Goal: Task Accomplishment & Management: Manage account settings

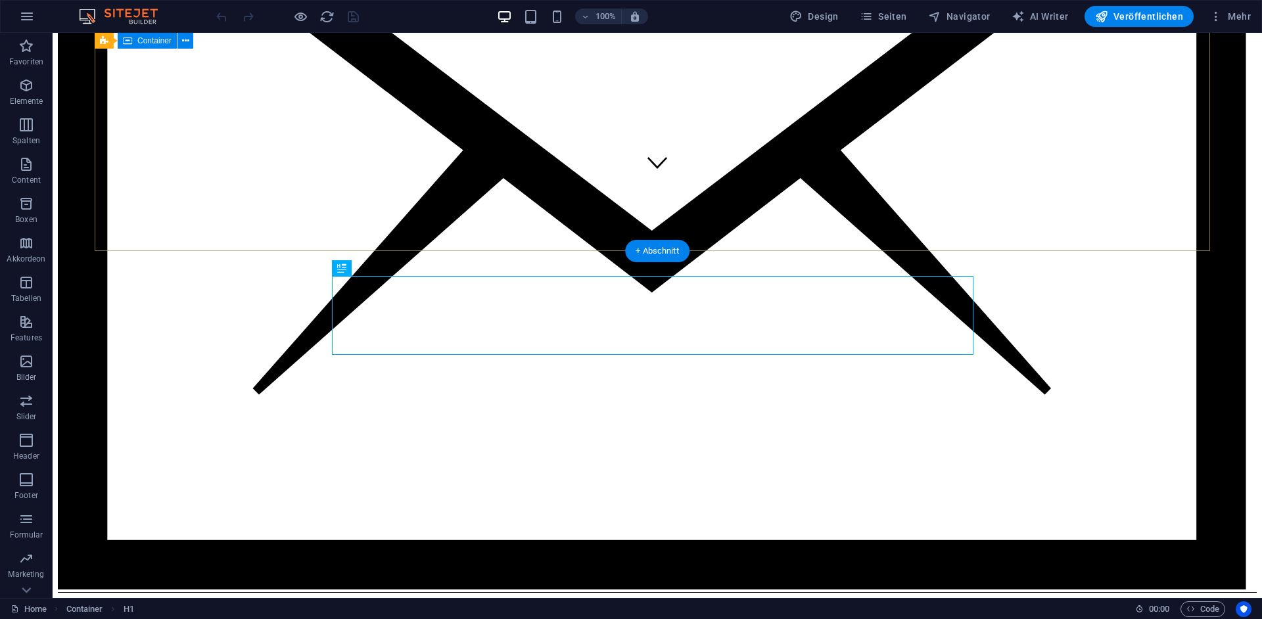
scroll to position [413, 0]
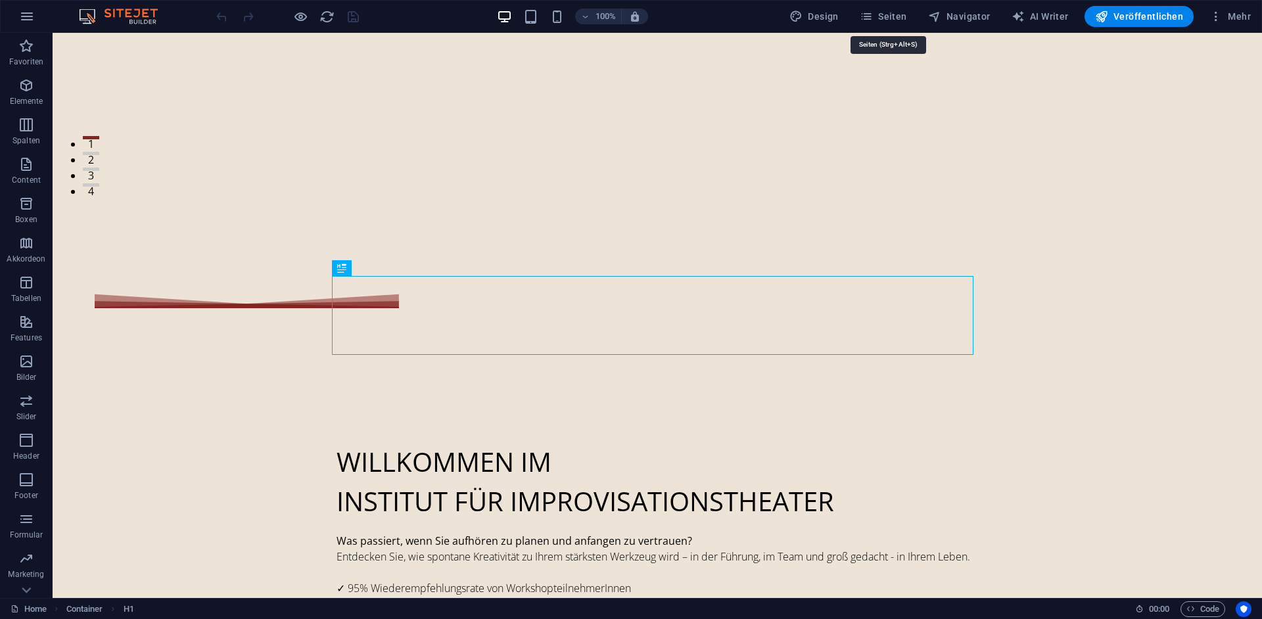
drag, startPoint x: 888, startPoint y: 18, endPoint x: 939, endPoint y: 30, distance: 51.8
click at [889, 18] on span "Seiten" at bounding box center [883, 16] width 47 height 13
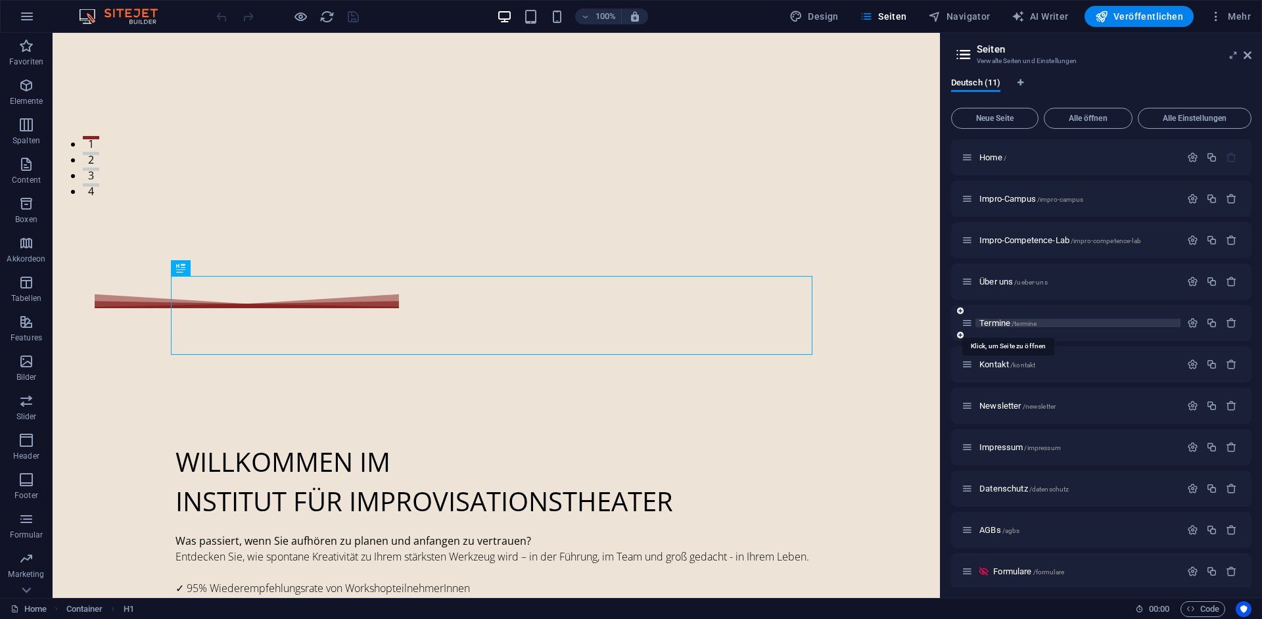
click at [1002, 325] on span "Termine /termine" at bounding box center [1007, 323] width 57 height 10
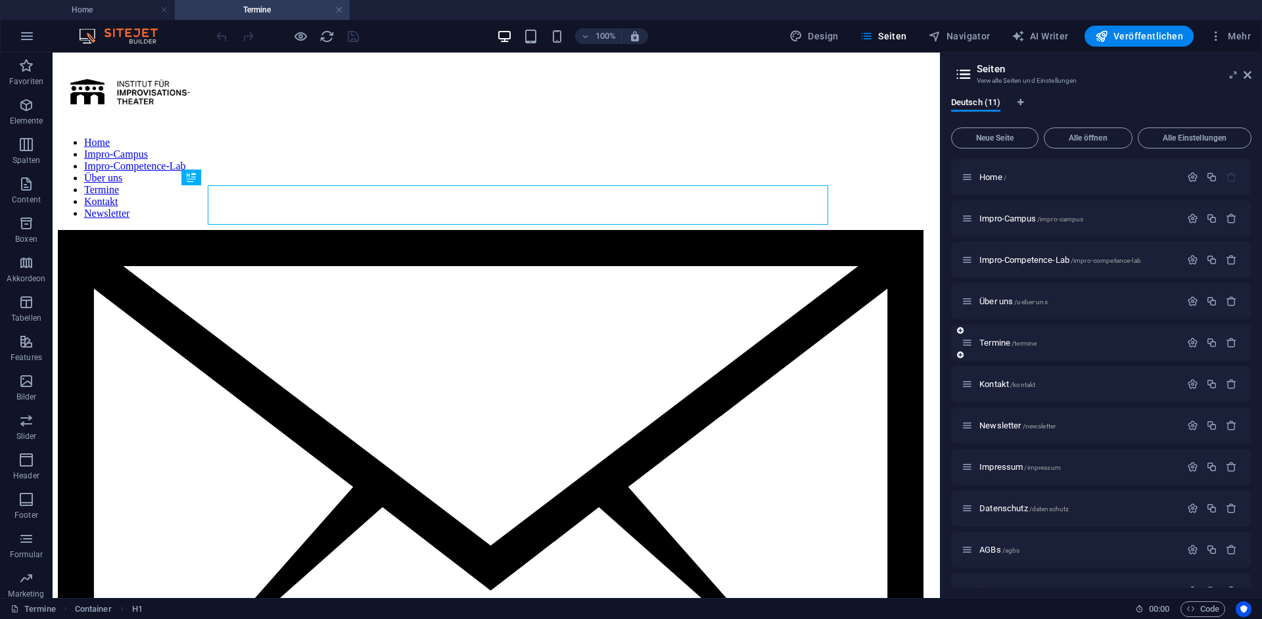
scroll to position [0, 0]
click at [1247, 72] on icon at bounding box center [1248, 75] width 8 height 11
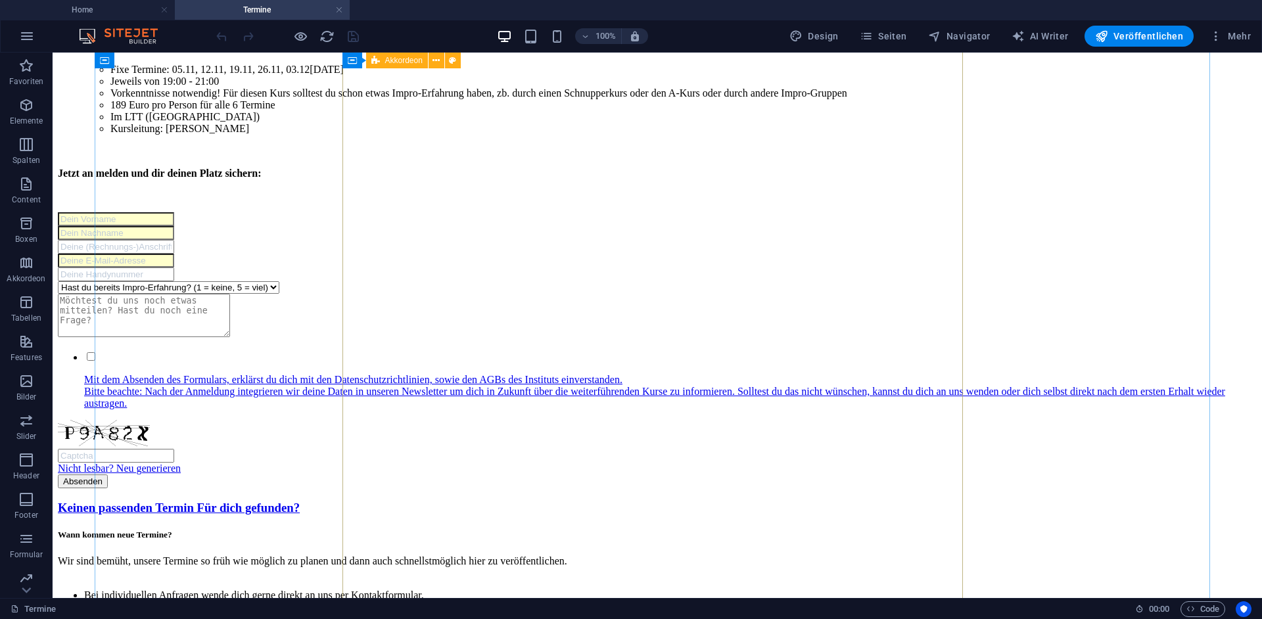
scroll to position [3765, 0]
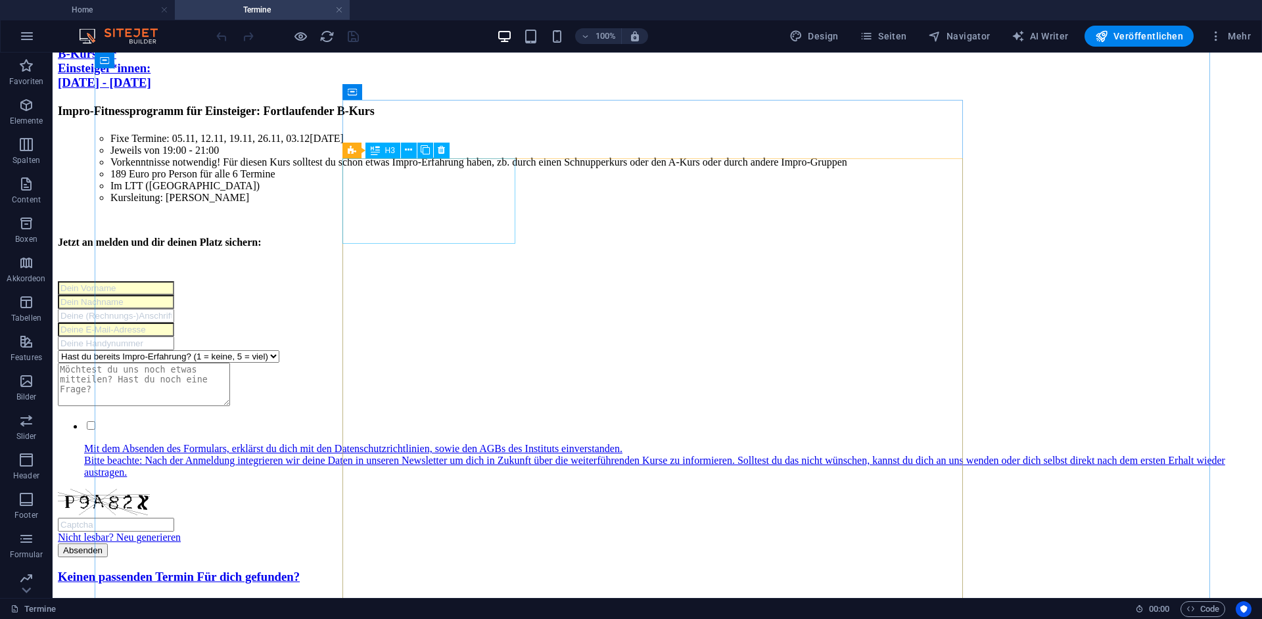
click at [386, 150] on span "H3" at bounding box center [390, 151] width 10 height 8
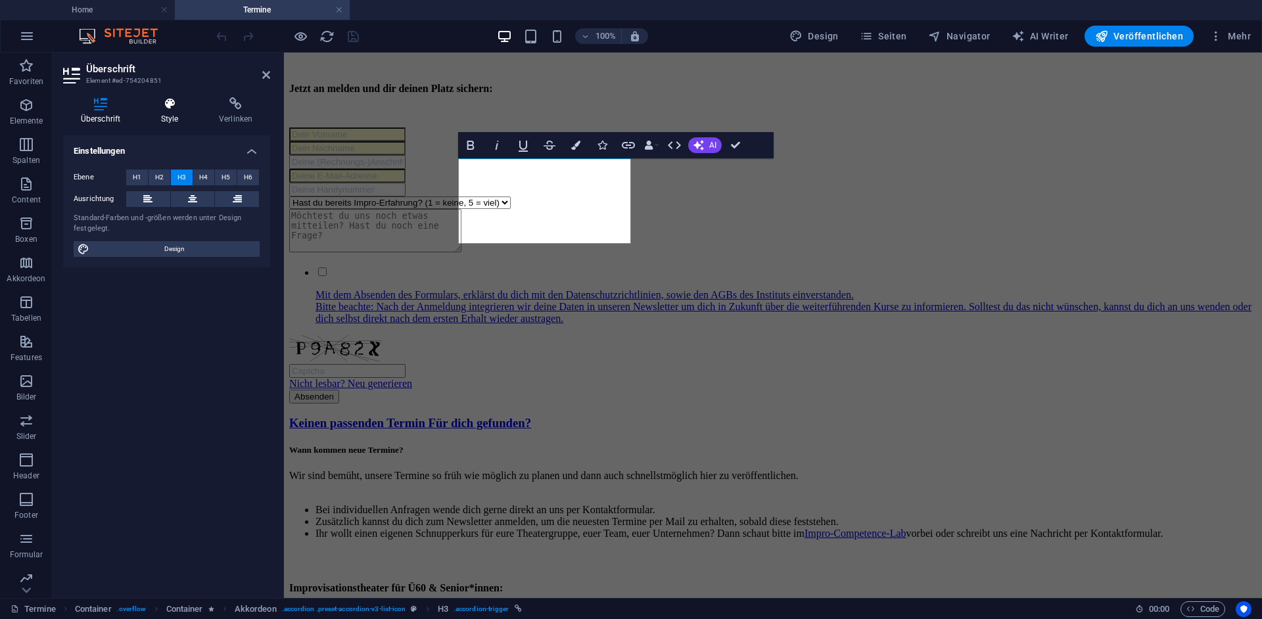
click at [174, 114] on h4 "Style" at bounding box center [172, 111] width 58 height 28
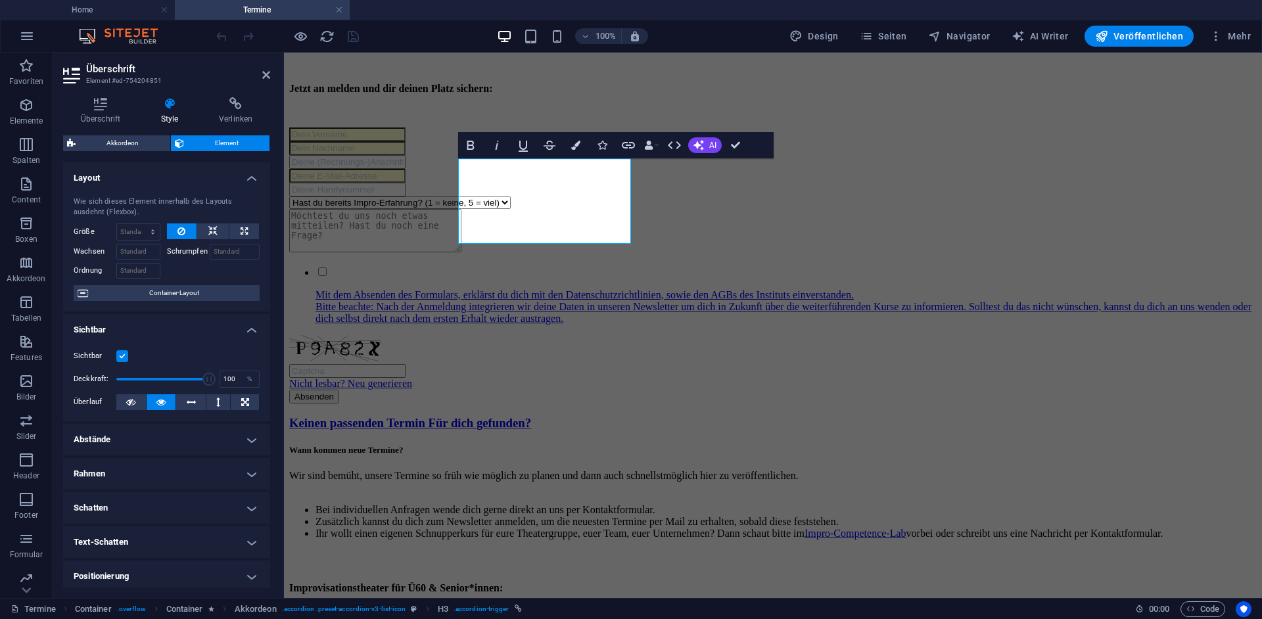
click at [120, 354] on label at bounding box center [122, 356] width 12 height 12
click at [0, 0] on input "Sichtbar" at bounding box center [0, 0] width 0 height 0
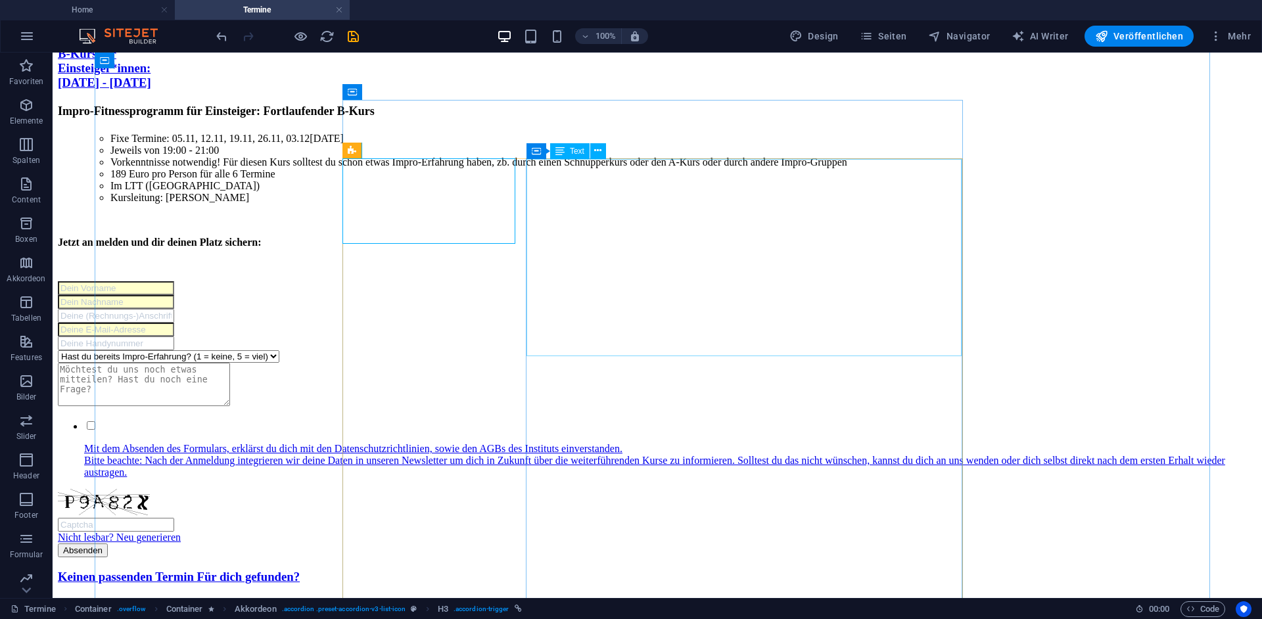
click at [584, 147] on div "Text" at bounding box center [569, 151] width 39 height 16
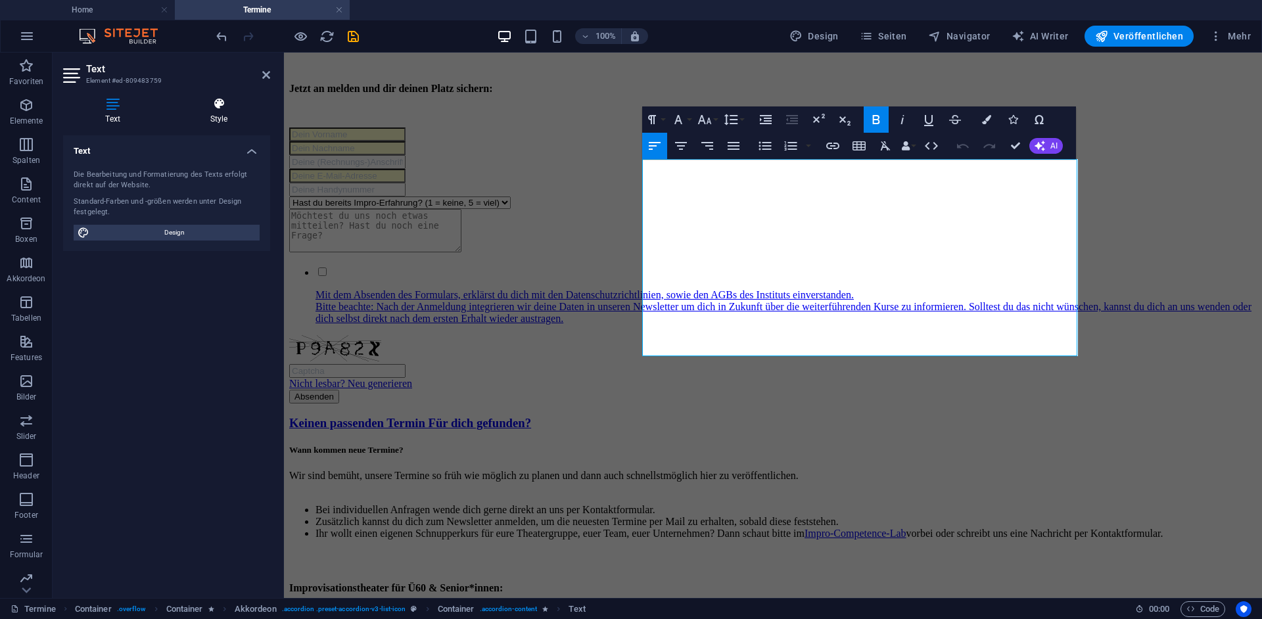
click at [227, 108] on icon at bounding box center [219, 103] width 103 height 13
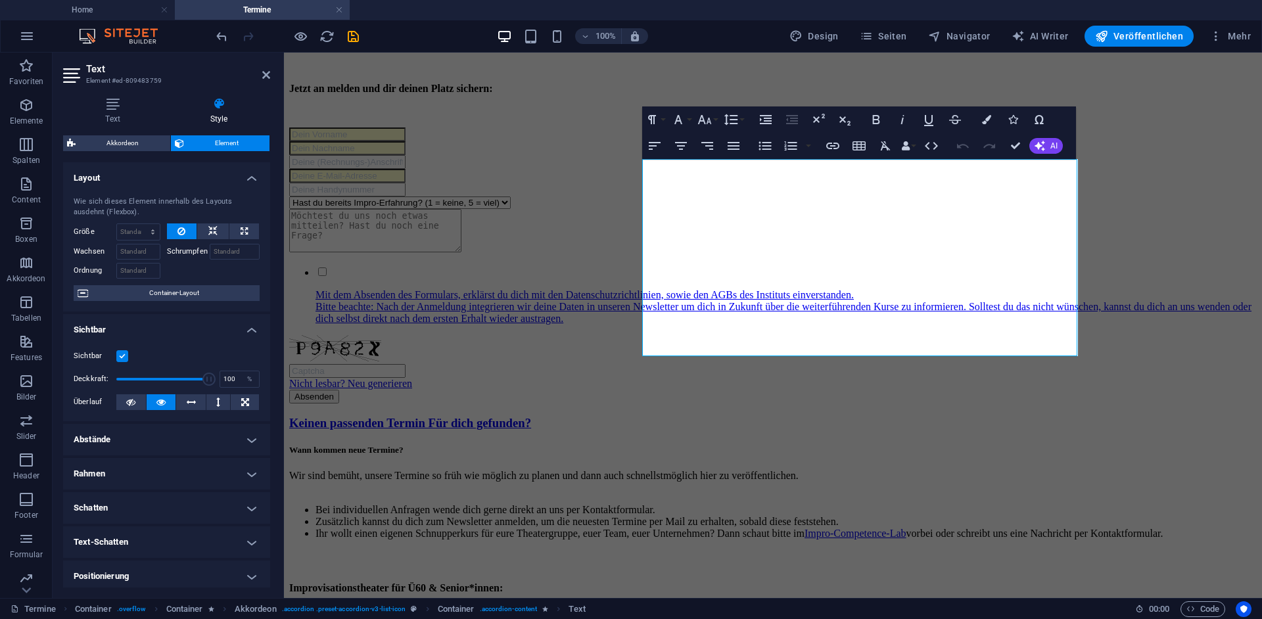
click at [124, 359] on label at bounding box center [122, 356] width 12 height 12
click at [0, 0] on input "Sichtbar" at bounding box center [0, 0] width 0 height 0
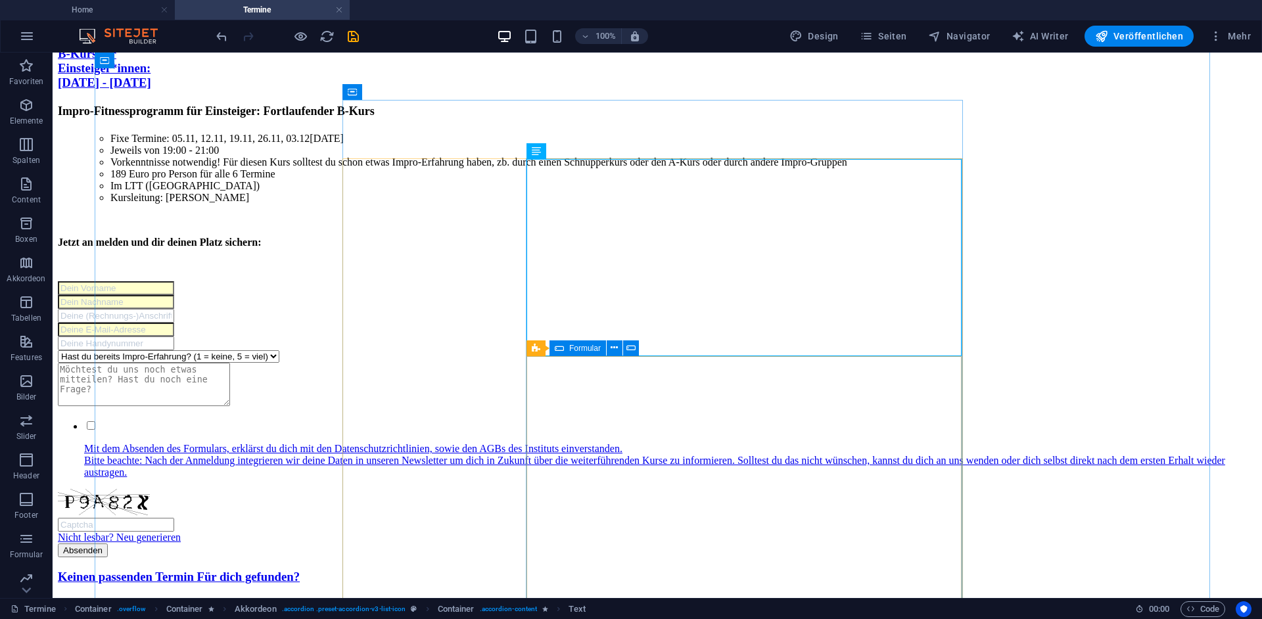
click at [566, 349] on div "Formular" at bounding box center [577, 348] width 57 height 16
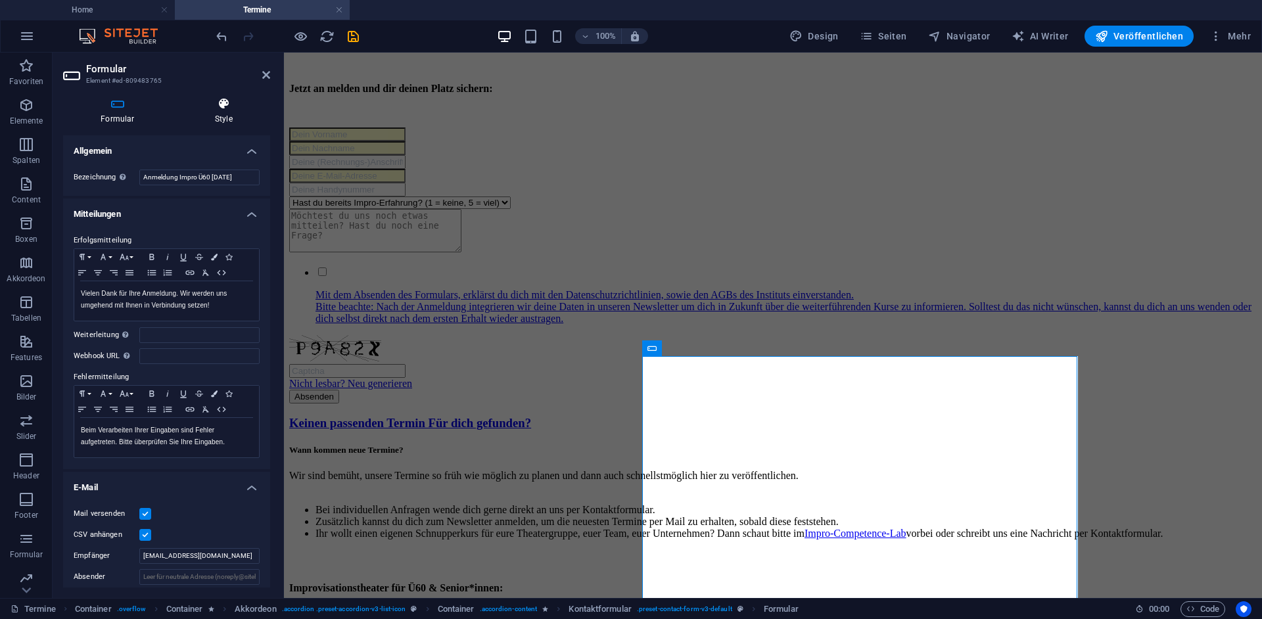
click at [230, 119] on h4 "Style" at bounding box center [223, 111] width 93 height 28
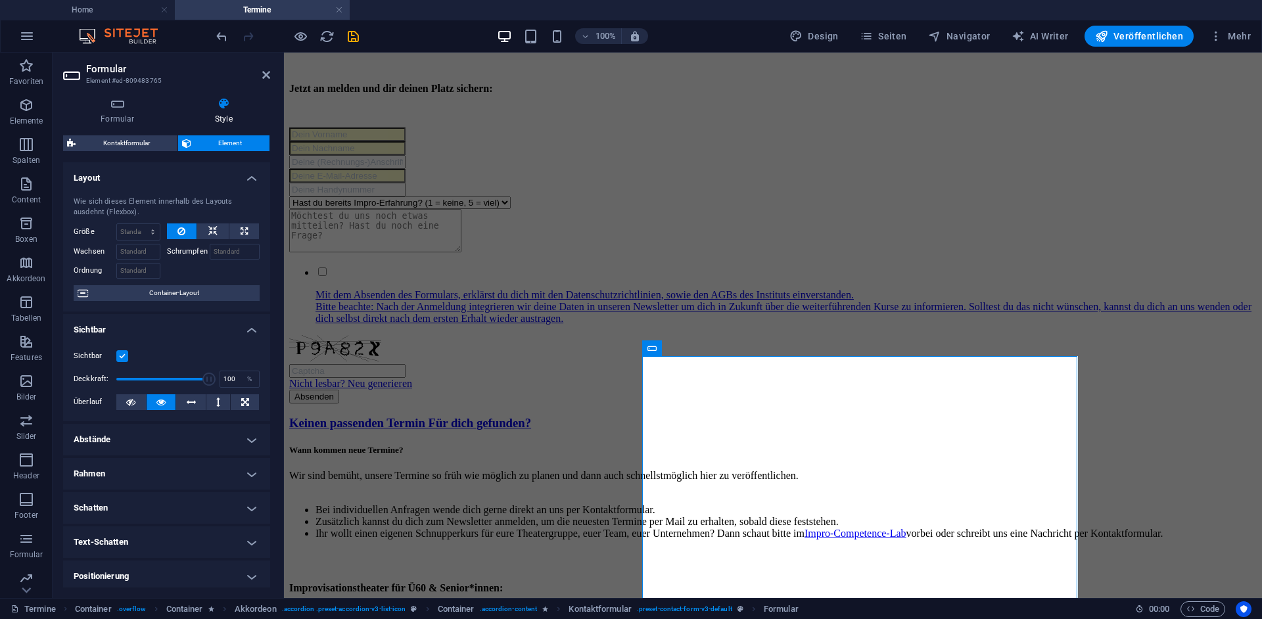
click at [120, 359] on label at bounding box center [122, 356] width 12 height 12
click at [0, 0] on input "Sichtbar" at bounding box center [0, 0] width 0 height 0
click at [358, 37] on icon "save" at bounding box center [353, 36] width 15 height 15
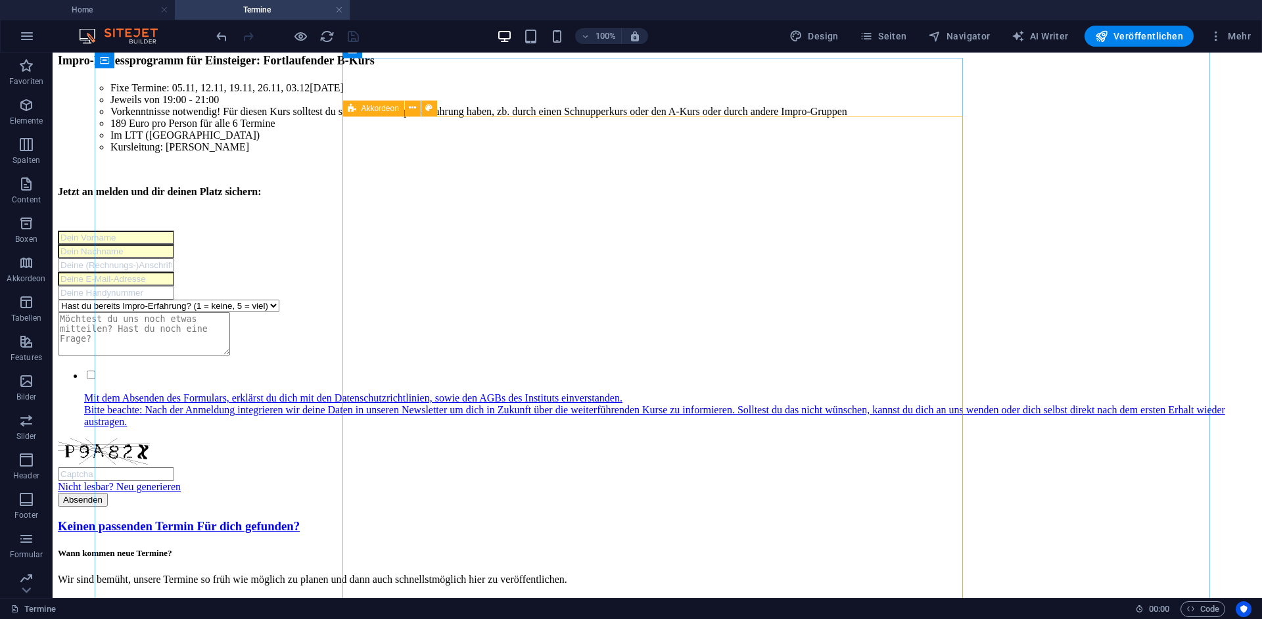
scroll to position [3807, 0]
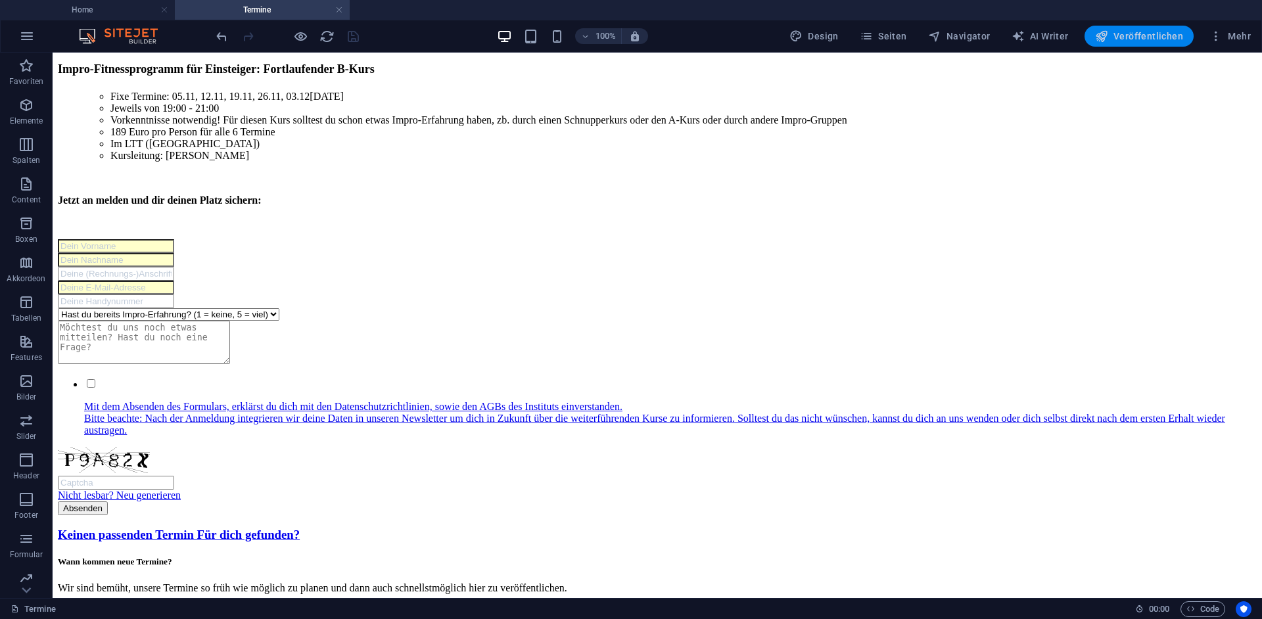
click at [1135, 36] on span "Veröffentlichen" at bounding box center [1139, 36] width 88 height 13
